Goal: Check status: Check status

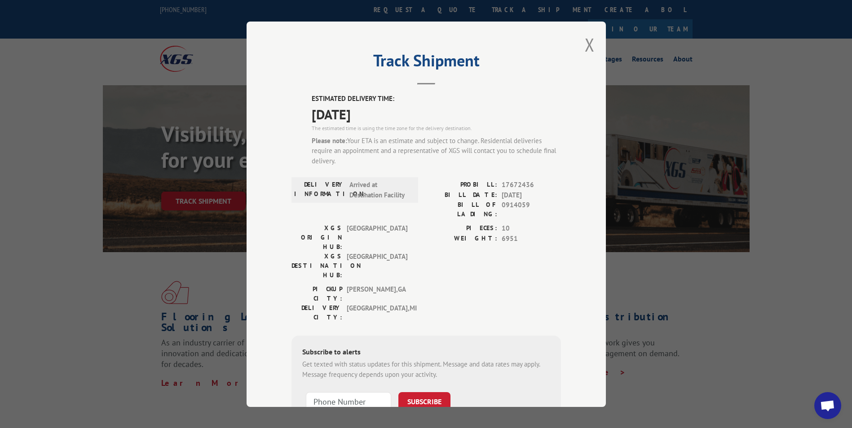
click at [516, 200] on span "0914059" at bounding box center [531, 209] width 59 height 19
click at [515, 203] on span "0914059" at bounding box center [531, 209] width 59 height 19
copy span "0914059"
click at [538, 233] on span "6951" at bounding box center [531, 238] width 59 height 10
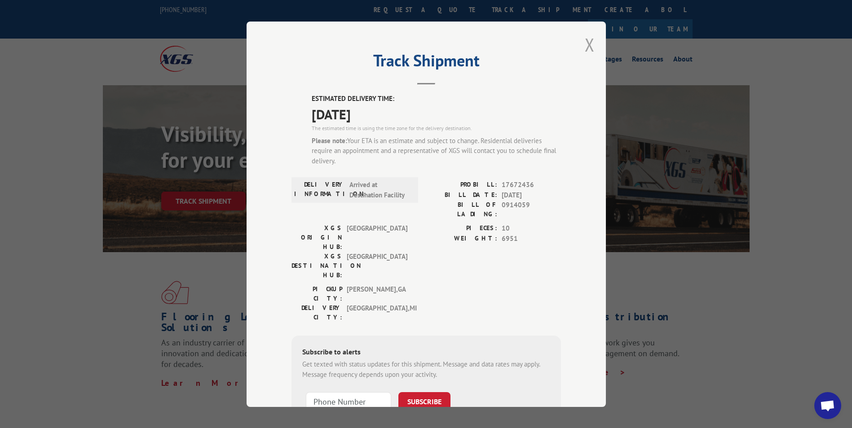
click at [588, 42] on button "Close modal" at bounding box center [590, 45] width 10 height 24
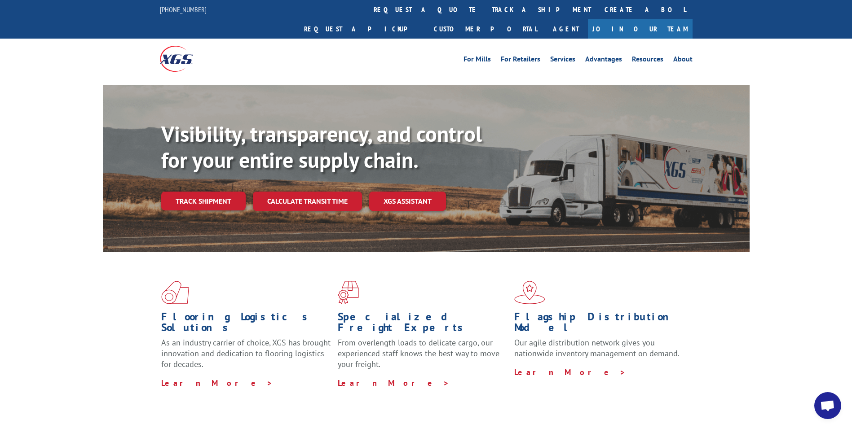
click at [216, 192] on link "Track shipment" at bounding box center [203, 201] width 84 height 19
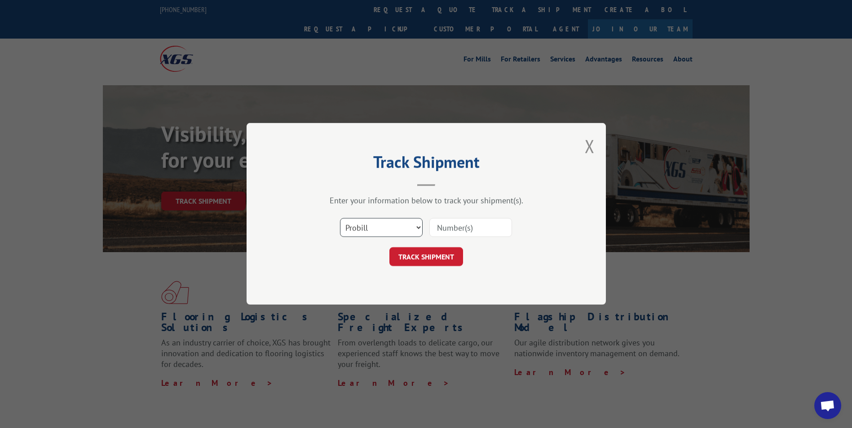
click at [383, 229] on select "Select category... Probill BOL PO" at bounding box center [381, 228] width 83 height 19
select select "bol"
click at [340, 219] on select "Select category... Probill BOL PO" at bounding box center [381, 228] width 83 height 19
click at [442, 225] on input at bounding box center [470, 228] width 83 height 19
paste input "0914059"
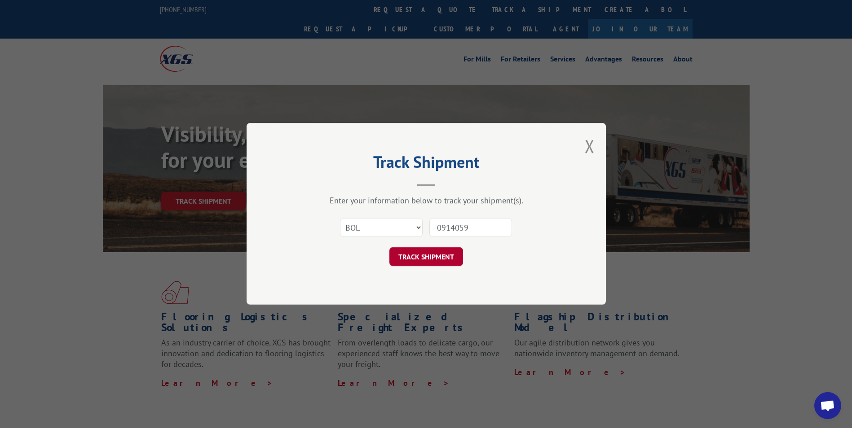
type input "0914059"
click at [426, 258] on button "TRACK SHIPMENT" at bounding box center [426, 257] width 74 height 19
